Goal: Obtain resource: Download file/media

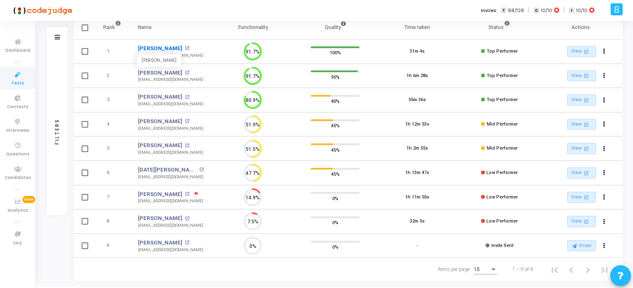
click at [166, 46] on link "[PERSON_NAME]" at bounding box center [160, 48] width 44 height 8
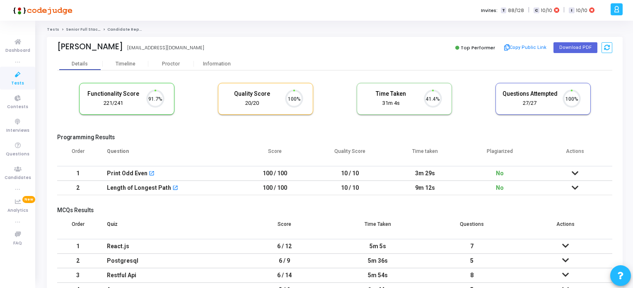
scroll to position [17, 21]
click at [570, 46] on button "Download PDF" at bounding box center [575, 47] width 44 height 11
click at [18, 78] on icon at bounding box center [17, 75] width 17 height 10
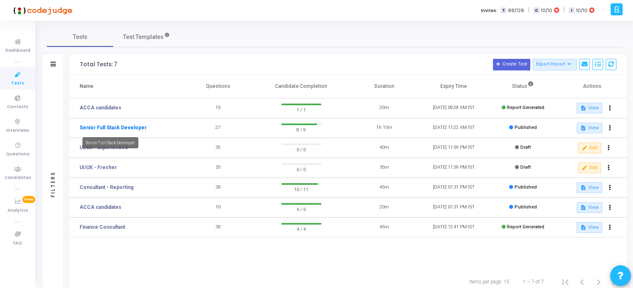
click at [120, 129] on link "Senior Full Stack Developer" at bounding box center [112, 127] width 67 height 7
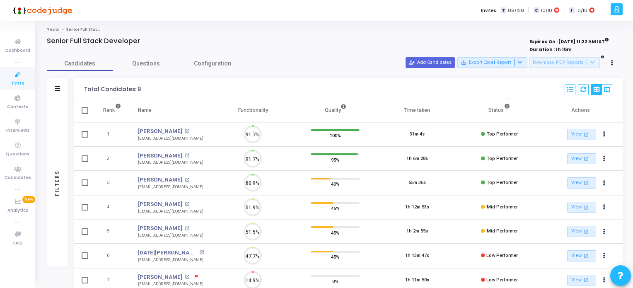
scroll to position [17, 21]
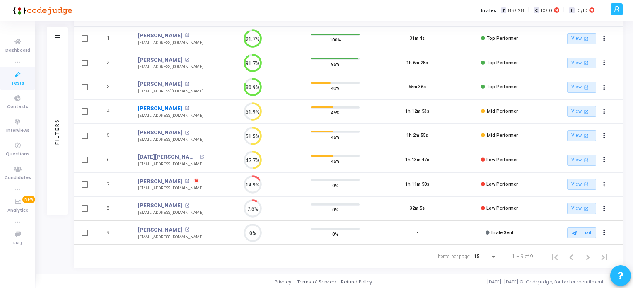
click at [164, 106] on link "[PERSON_NAME]" at bounding box center [160, 108] width 44 height 8
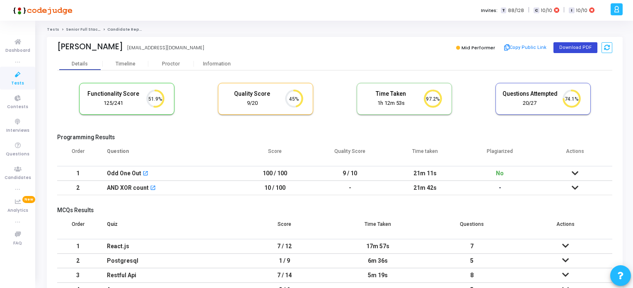
click at [570, 51] on button "Download PDF" at bounding box center [575, 47] width 44 height 11
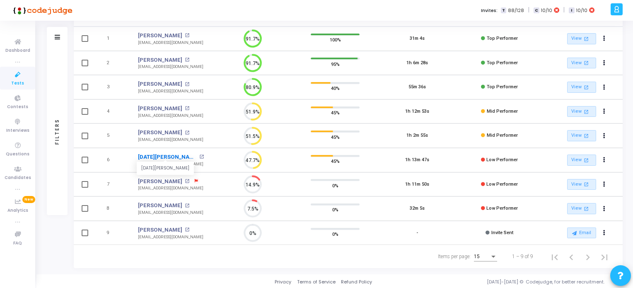
click at [162, 156] on link "[DATE][PERSON_NAME]" at bounding box center [167, 157] width 59 height 8
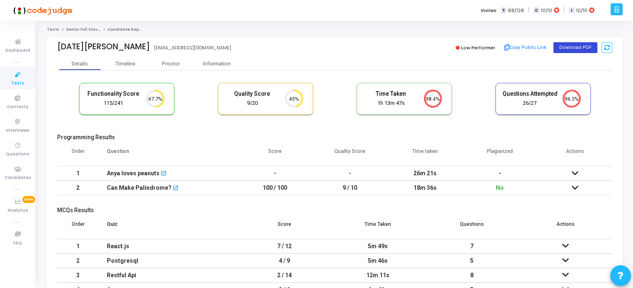
click at [563, 47] on button "Download PDF" at bounding box center [575, 47] width 44 height 11
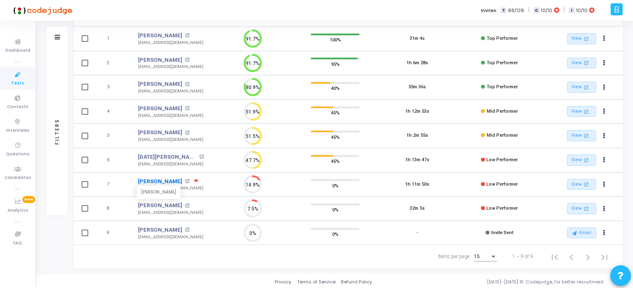
click at [150, 182] on link "[PERSON_NAME]" at bounding box center [160, 181] width 44 height 8
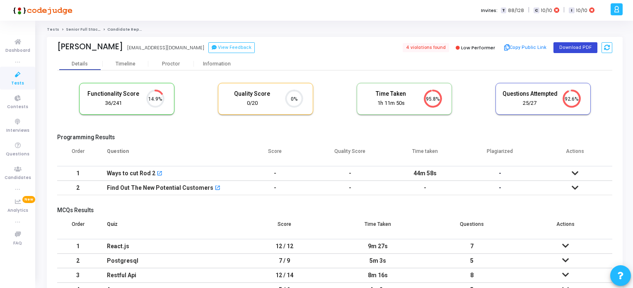
click at [575, 48] on button "Download PDF" at bounding box center [575, 47] width 44 height 11
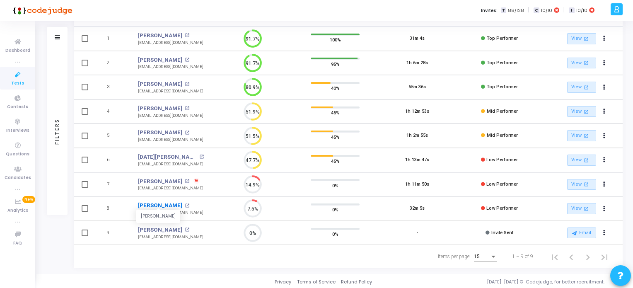
click at [158, 203] on link "[PERSON_NAME]" at bounding box center [160, 205] width 44 height 8
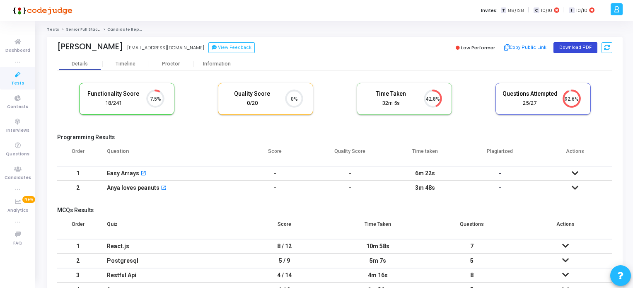
click at [575, 46] on button "Download PDF" at bounding box center [575, 47] width 44 height 11
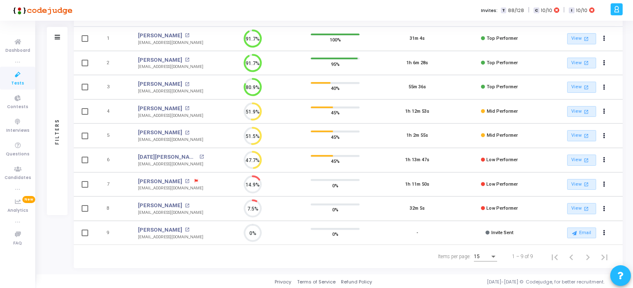
click at [13, 73] on icon at bounding box center [17, 75] width 17 height 10
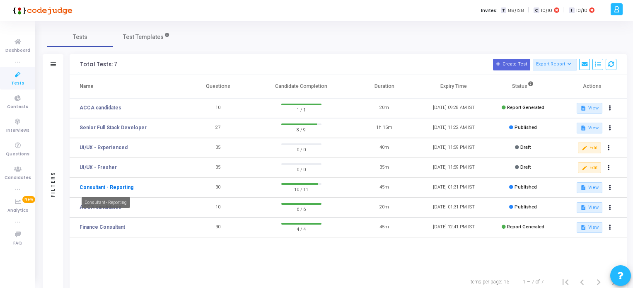
click at [126, 186] on link "Consultant - Reporting" at bounding box center [106, 186] width 54 height 7
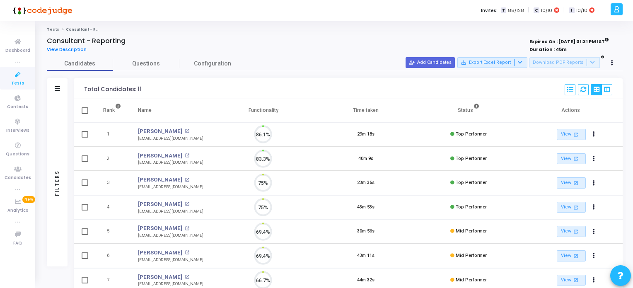
scroll to position [17, 21]
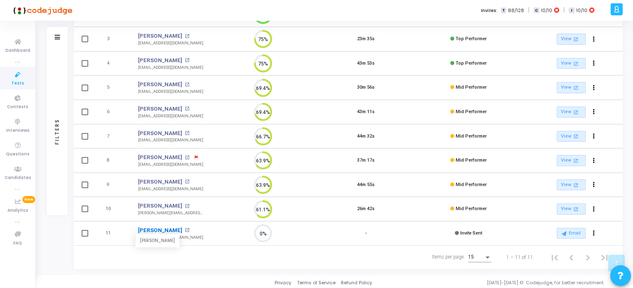
click at [148, 228] on link "[PERSON_NAME]" at bounding box center [160, 230] width 44 height 8
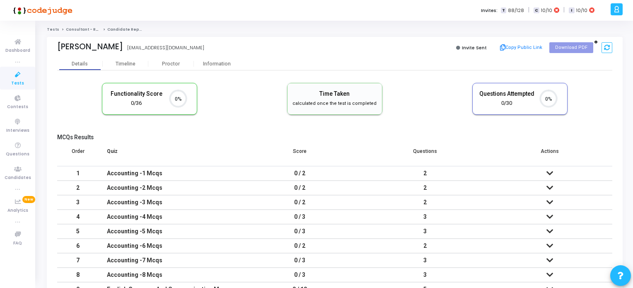
scroll to position [17, 21]
click at [125, 63] on div "Timeline" at bounding box center [125, 64] width 20 height 6
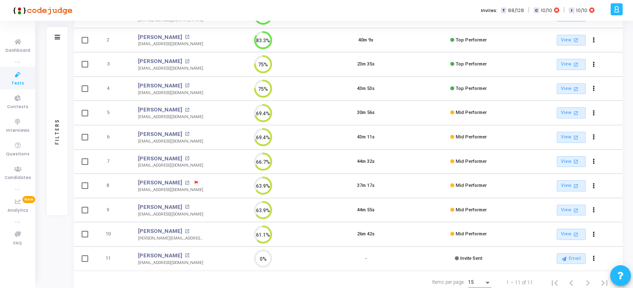
scroll to position [124, 0]
